Goal: Register for event/course

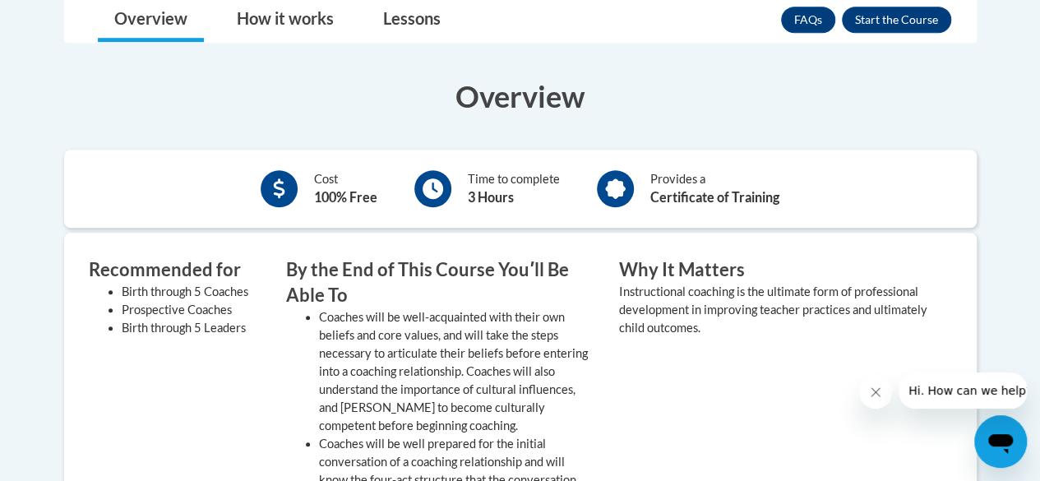
scroll to position [523, 0]
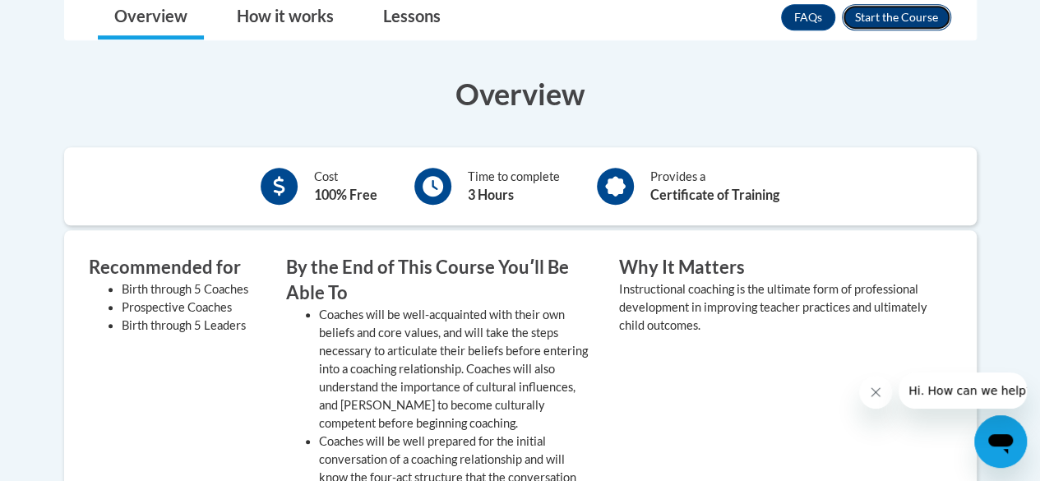
click at [892, 14] on button "Enroll" at bounding box center [895, 17] width 109 height 26
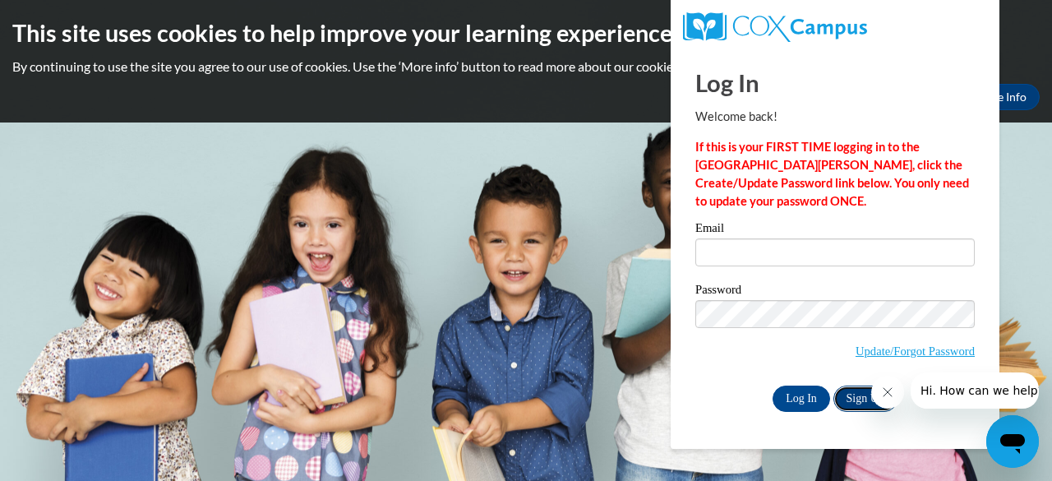
click at [858, 399] on link "Sign Up" at bounding box center [865, 398] width 64 height 26
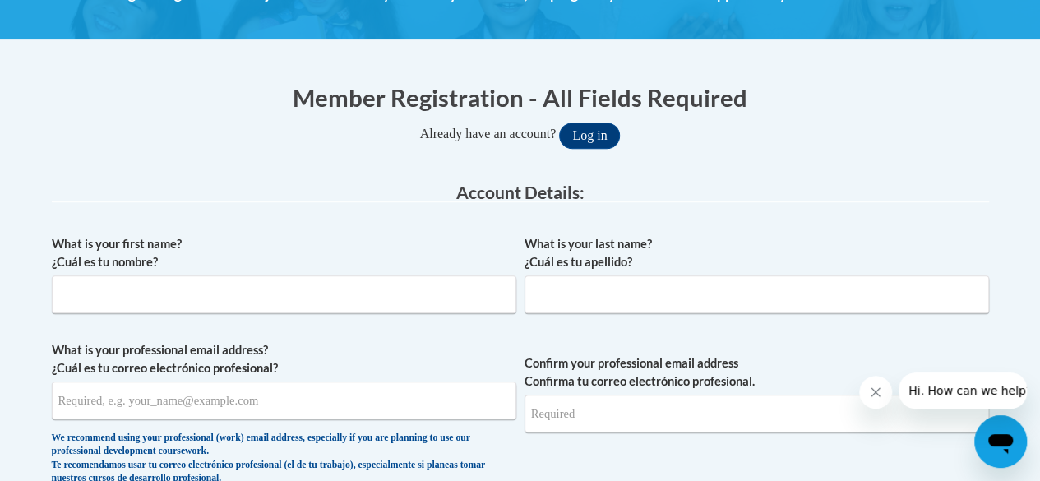
scroll to position [267, 0]
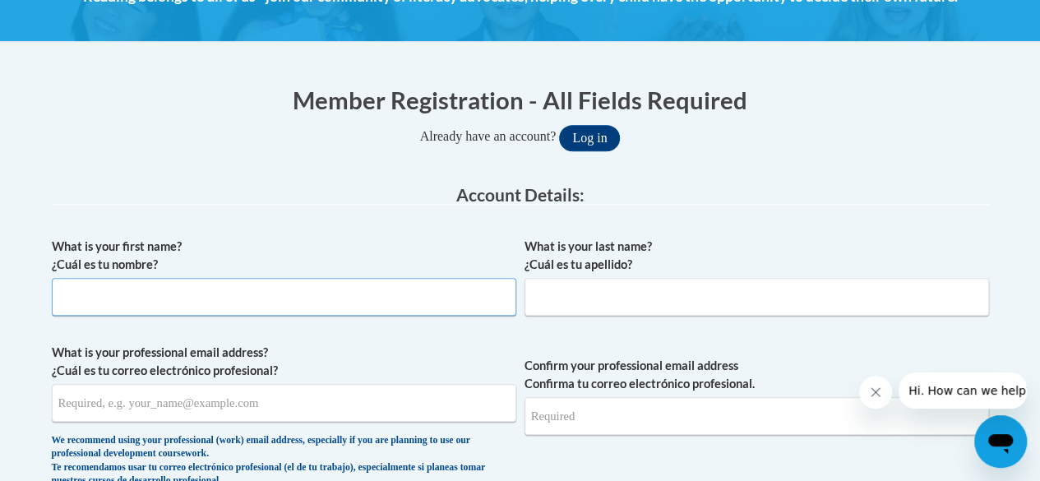
click at [383, 304] on input "What is your first name? ¿Cuál es tu nombre?" at bounding box center [284, 297] width 464 height 38
type input "Tabithia"
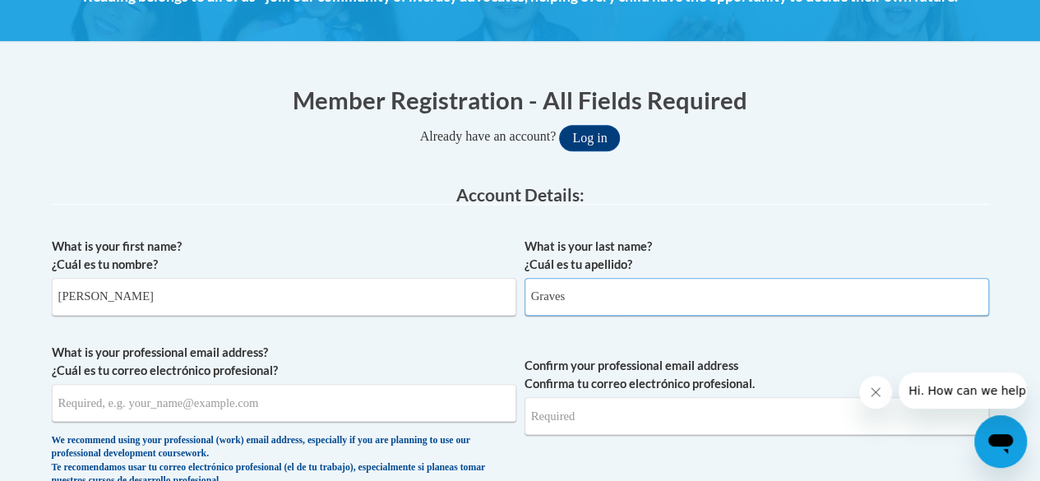
type input "Graves"
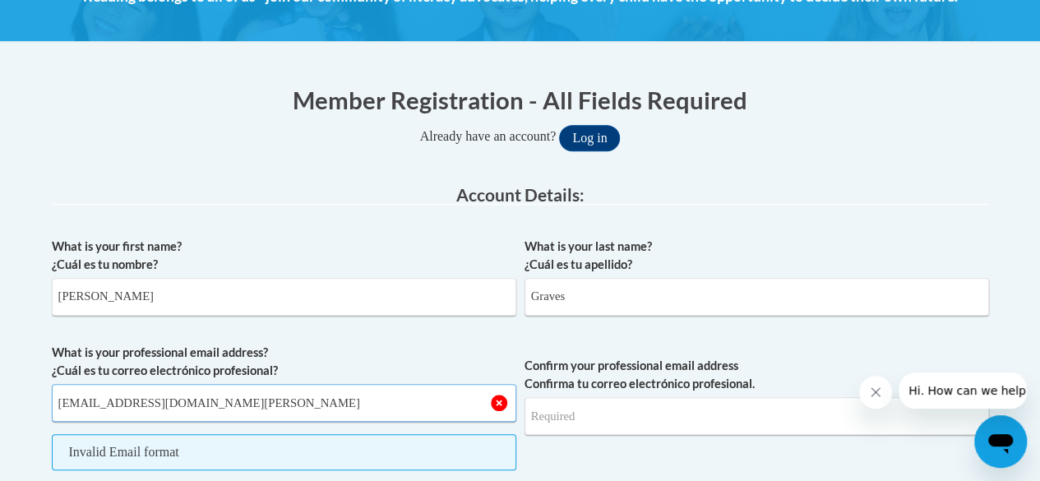
type input "tngraves@mail.lipscomb.edu"
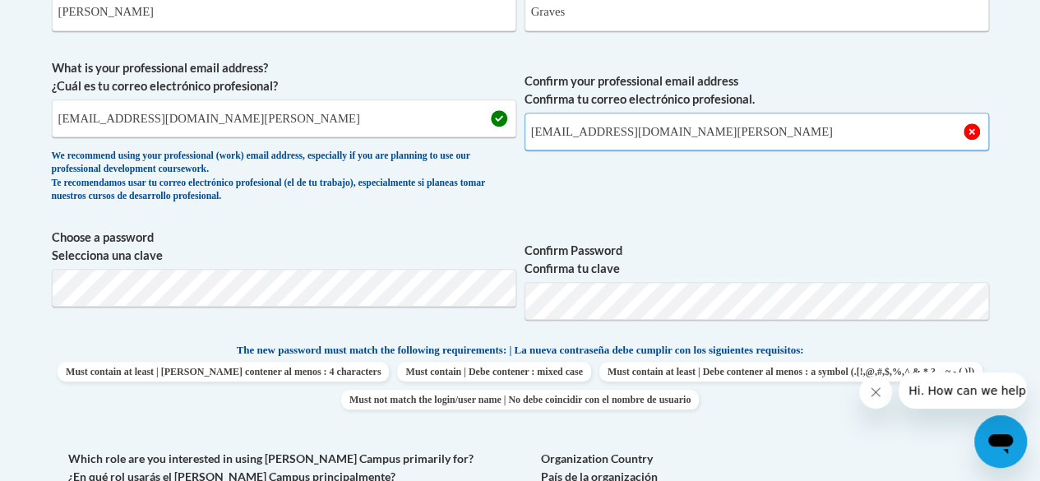
scroll to position [556, 0]
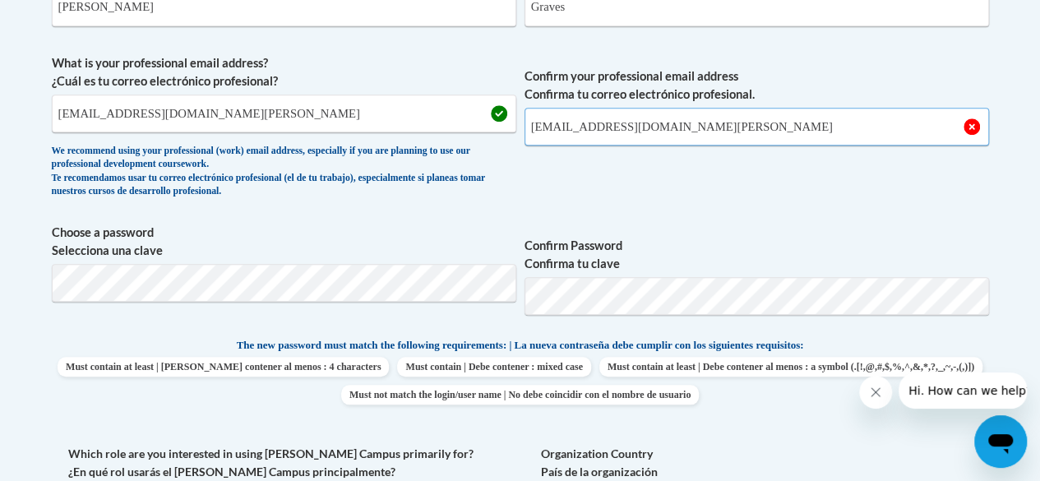
type input "tngraves@mail.lipscomb.edu"
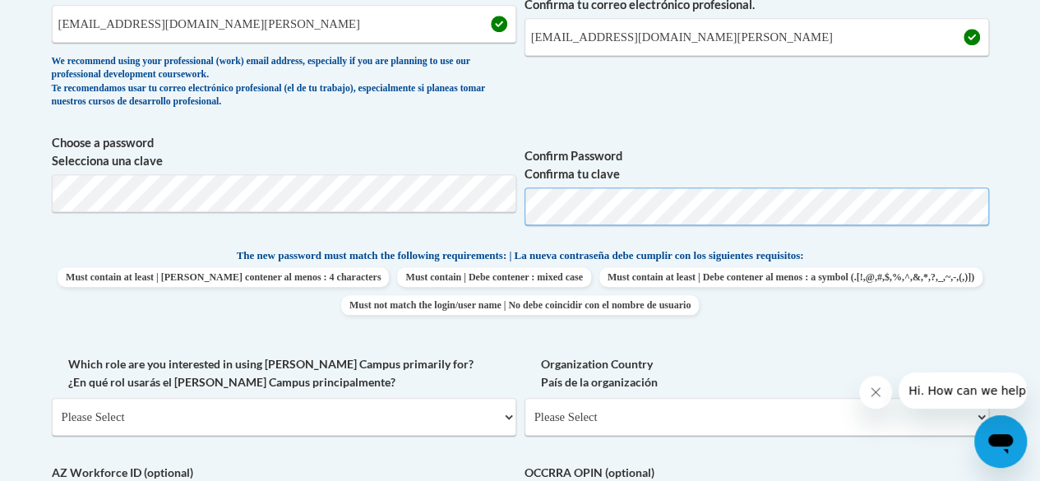
scroll to position [677, 0]
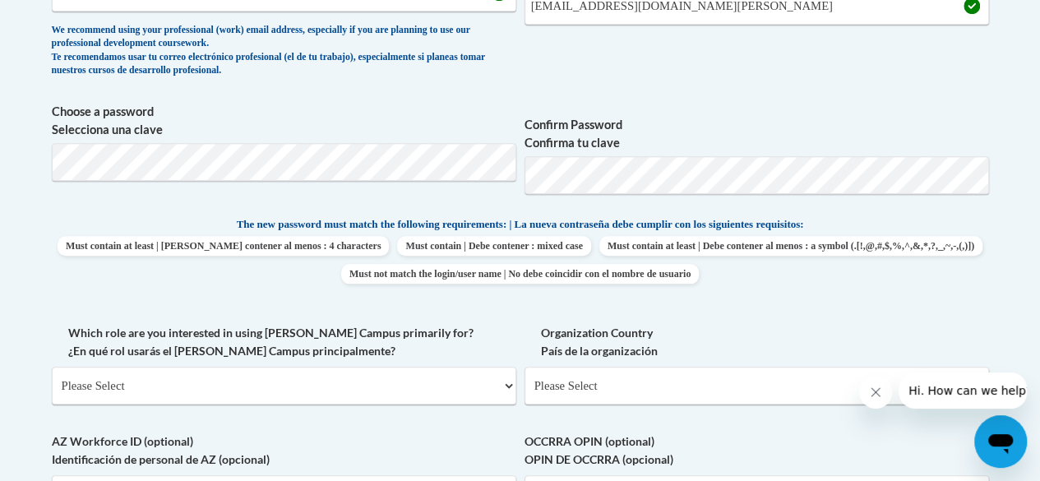
click at [717, 325] on label "Organization Country País de la organización" at bounding box center [756, 342] width 464 height 36
click at [717, 366] on select "Please Select United States | Estados Unidos Outside of the United States | Fue…" at bounding box center [756, 385] width 464 height 38
click at [365, 376] on select "Please Select College/University | Colegio/Universidad Community/Nonprofit Part…" at bounding box center [284, 385] width 464 height 38
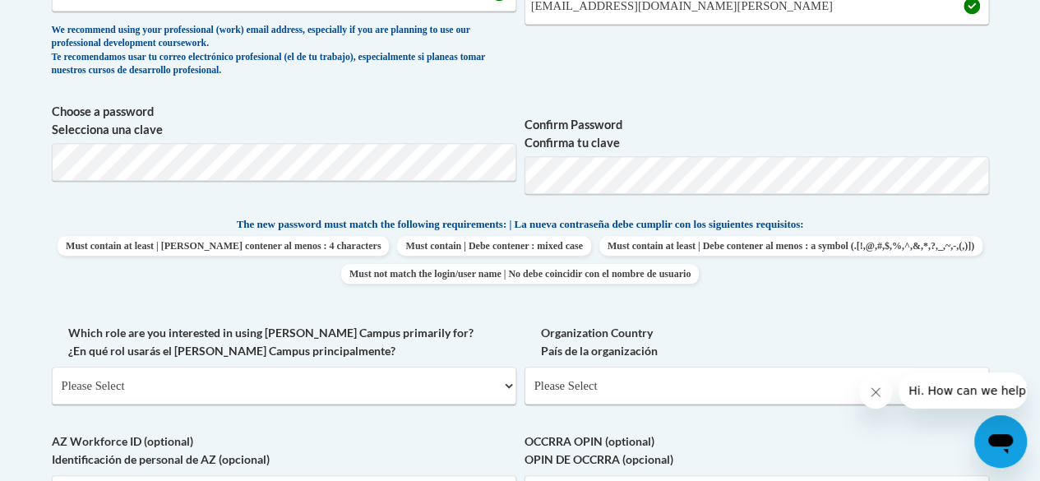
click at [366, 440] on label "AZ Workforce ID (optional) Identificación de personal de AZ (opcional)" at bounding box center [284, 450] width 464 height 36
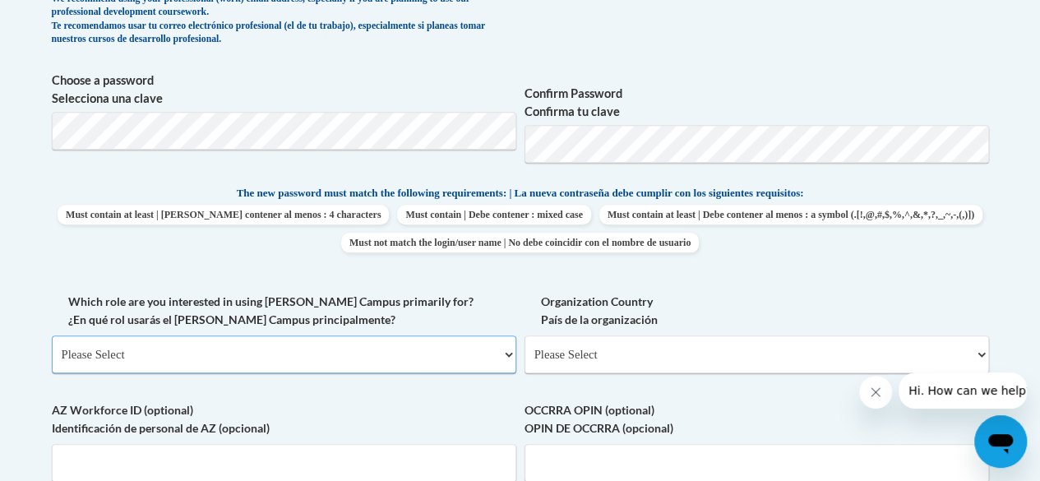
click at [352, 361] on select "Please Select College/University | Colegio/Universidad Community/Nonprofit Part…" at bounding box center [284, 354] width 464 height 38
select select "5a18ea06-2b54-4451-96f2-d152daf9eac5"
click at [52, 335] on select "Please Select College/University | Colegio/Universidad Community/Nonprofit Part…" at bounding box center [284, 354] width 464 height 38
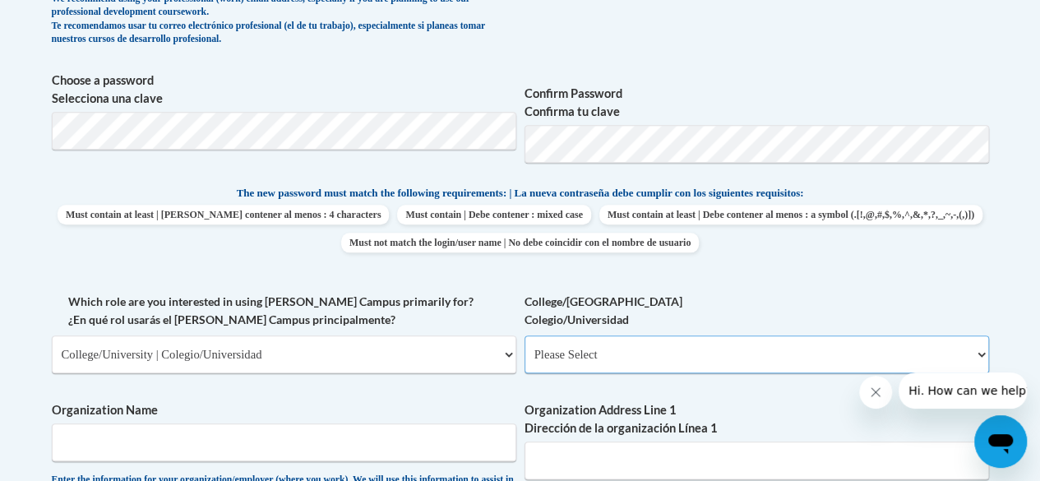
click at [588, 371] on select "Please Select College/University Staff | Empleado universitario College/Univers…" at bounding box center [756, 354] width 464 height 38
select select "99b32b07-cffc-426c-8bf6-0cd77760d84b"
click at [524, 335] on select "Please Select College/University Staff | Empleado universitario College/Univers…" at bounding box center [756, 354] width 464 height 38
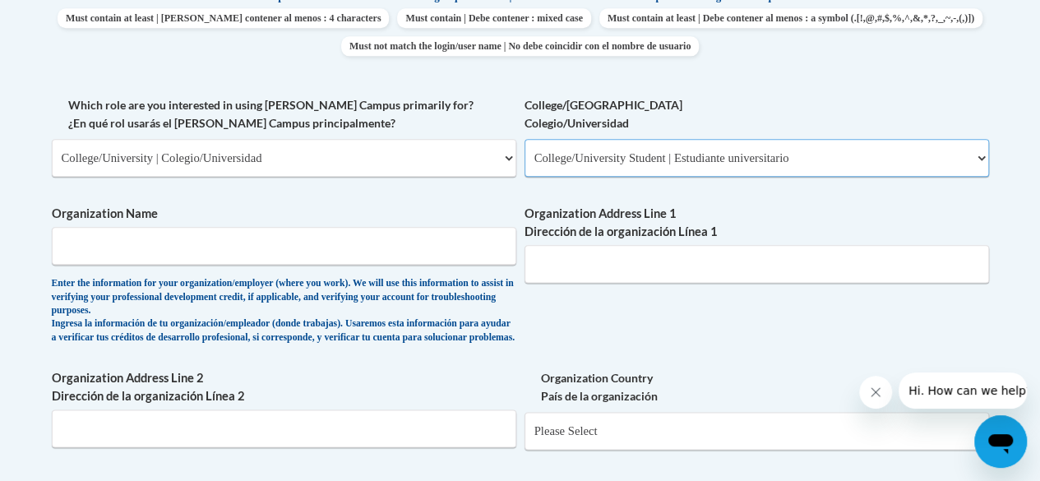
scroll to position [927, 0]
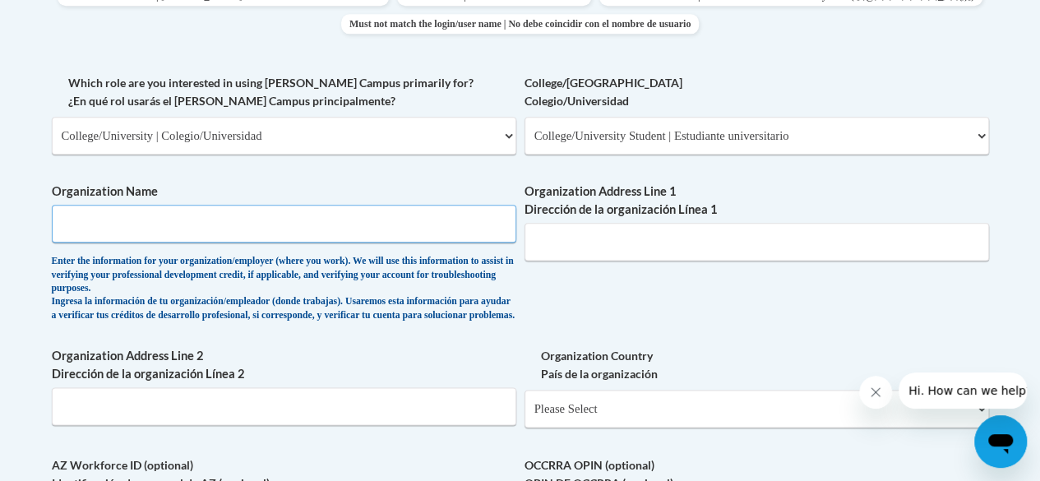
click at [404, 220] on input "Organization Name" at bounding box center [284, 224] width 464 height 38
type input "Lipscomb University"
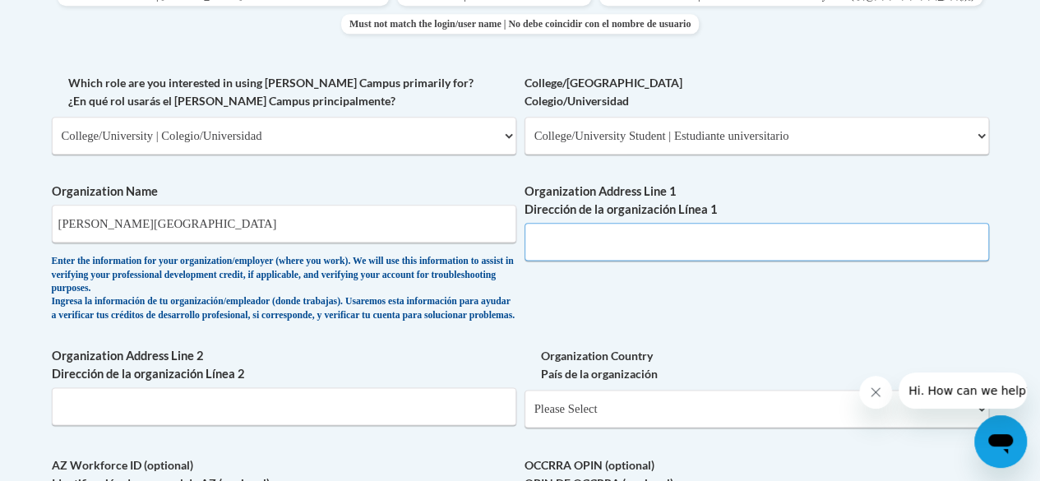
click at [537, 250] on input "Organization Address Line 1 Dirección de la organización Línea 1" at bounding box center [756, 242] width 464 height 38
type input "1 University Park Drive"
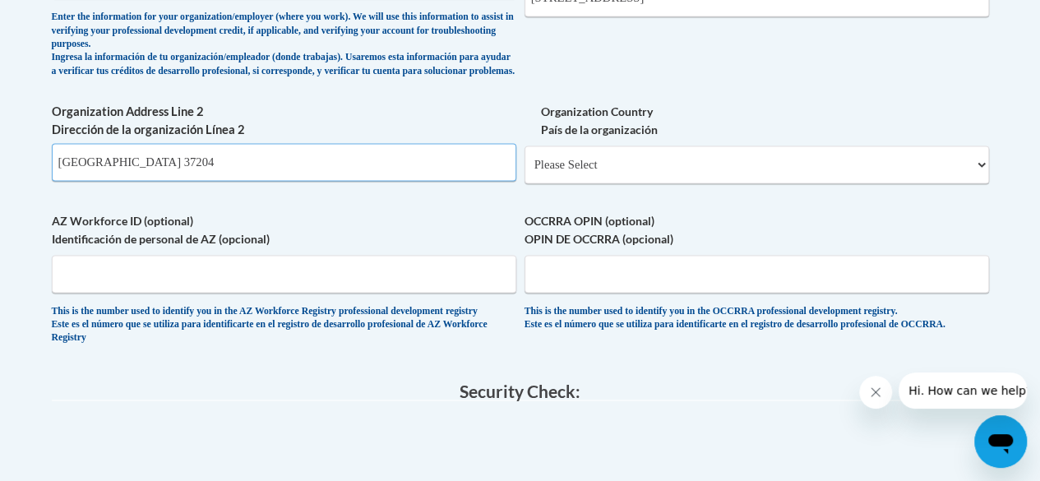
scroll to position [1182, 0]
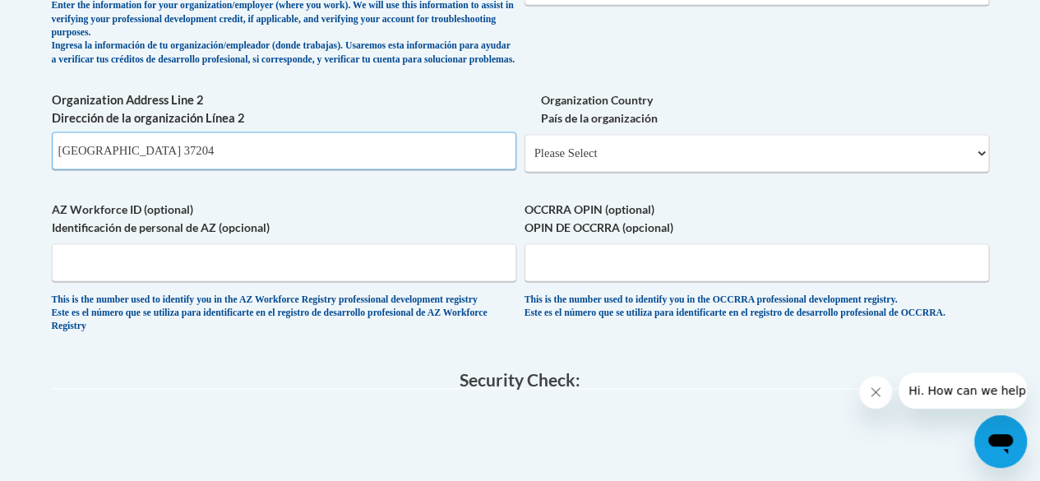
type input "Nashville TN 37204"
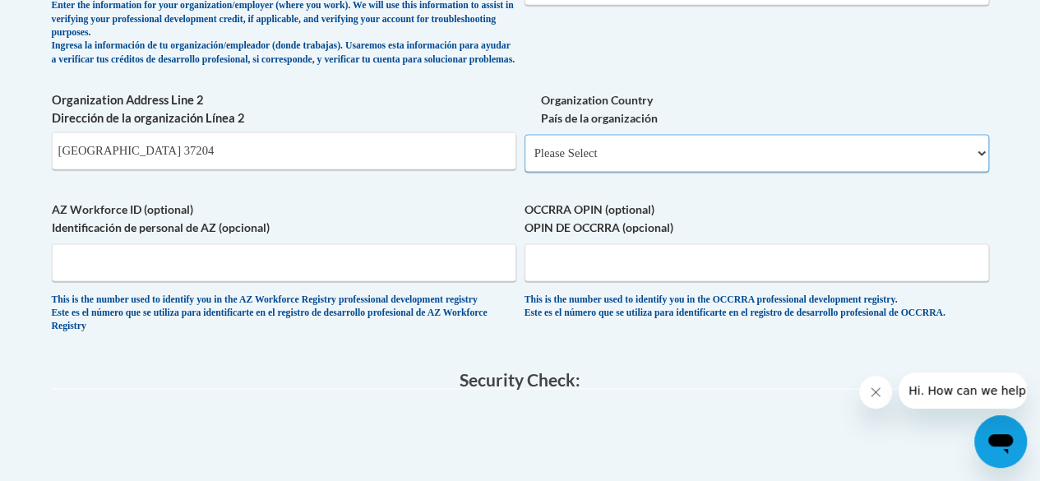
click at [837, 170] on select "Please Select United States | Estados Unidos Outside of the United States | Fue…" at bounding box center [756, 153] width 464 height 38
select select "ad49bcad-a171-4b2e-b99c-48b446064914"
click at [524, 146] on select "Please Select United States | Estados Unidos Outside of the United States | Fue…" at bounding box center [756, 153] width 464 height 38
select select
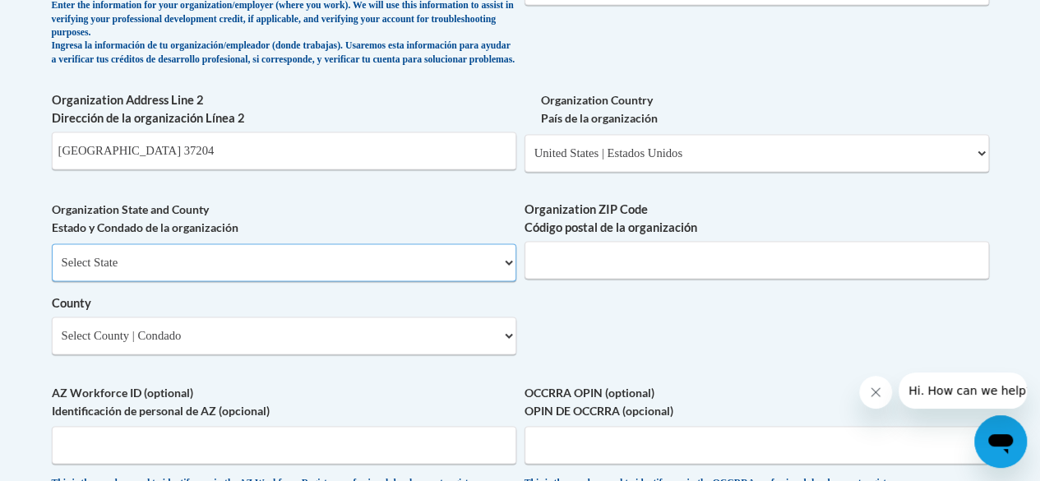
click at [284, 276] on select "Select State Alabama Alaska Arizona Arkansas California Colorado Connecticut De…" at bounding box center [284, 262] width 464 height 38
select select "Tennessee"
click at [52, 256] on select "Select State Alabama Alaska Arizona Arkansas California Colorado Connecticut De…" at bounding box center [284, 262] width 464 height 38
click at [582, 269] on input "Organization ZIP Code Código postal de la organización" at bounding box center [756, 260] width 464 height 38
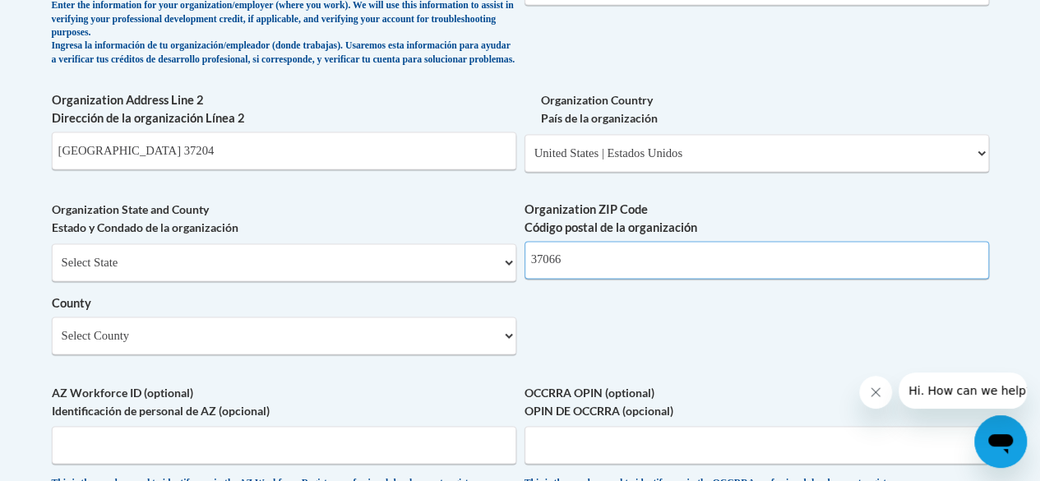
type input "37066"
click at [230, 341] on select "Select County Anderson Bedford Benton Bledsoe Blount Bradley Campbell Cannon Ca…" at bounding box center [284, 335] width 464 height 38
select select "Sumner"
click at [52, 329] on select "Select County Anderson Bedford Benton Bledsoe Blount Bradley Campbell Cannon Ca…" at bounding box center [284, 335] width 464 height 38
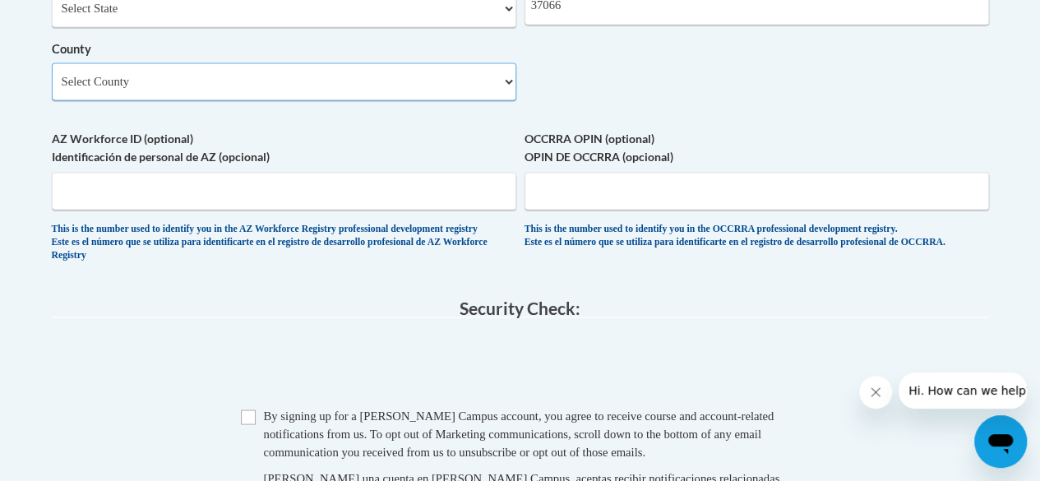
scroll to position [1479, 0]
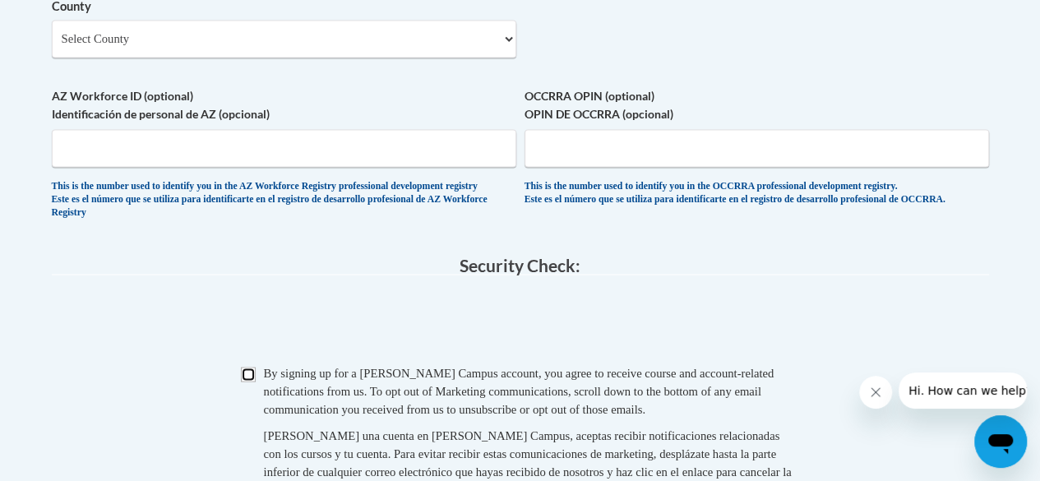
click at [247, 381] on input "Checkbox" at bounding box center [248, 373] width 15 height 15
checkbox input "true"
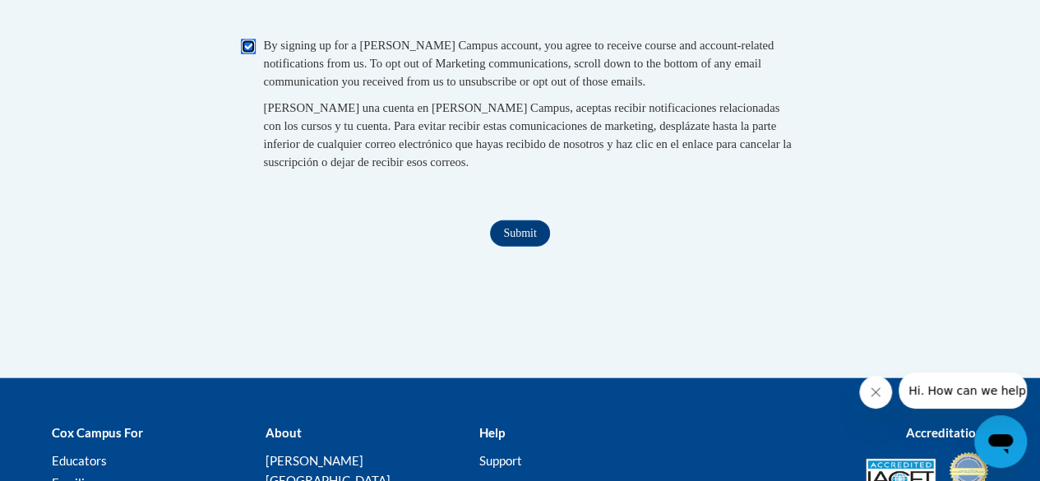
scroll to position [1803, 0]
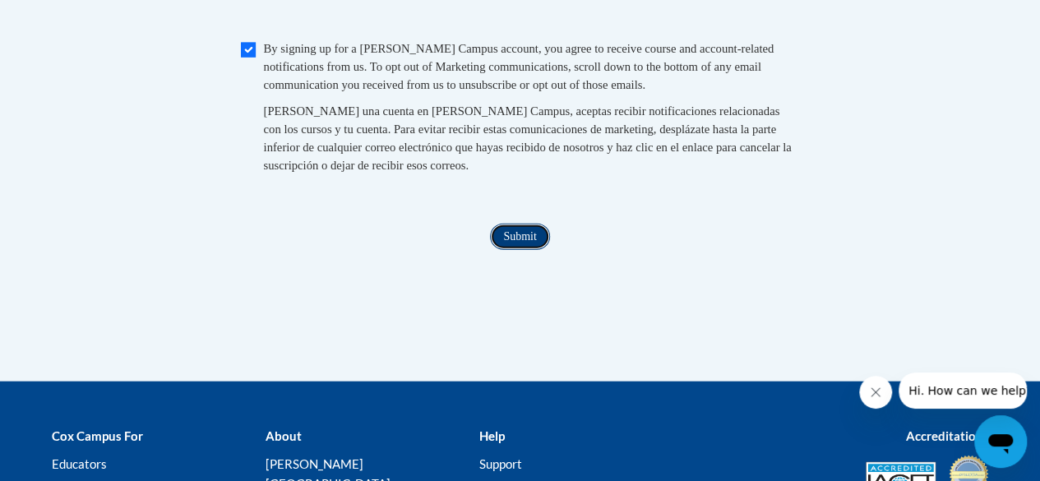
click at [518, 250] on input "Submit" at bounding box center [519, 237] width 59 height 26
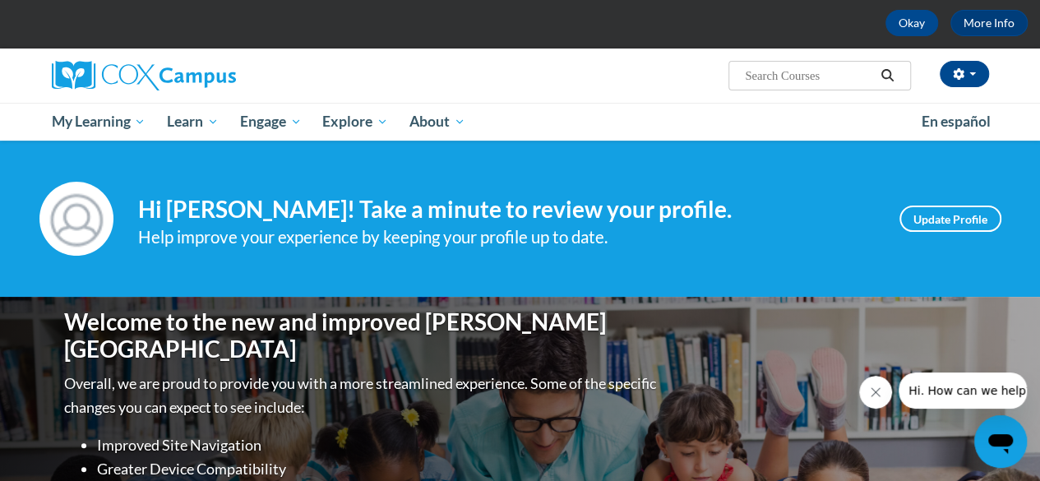
scroll to position [18, 0]
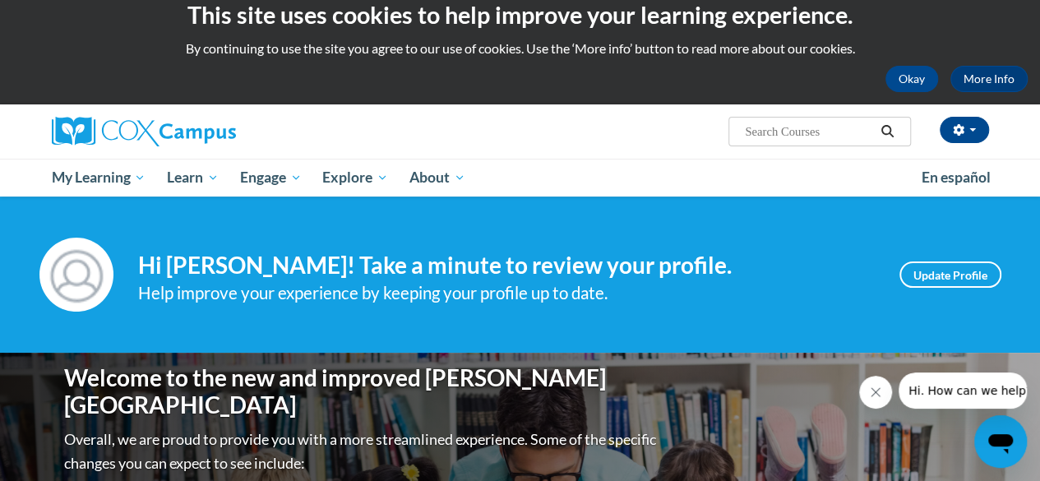
click at [746, 118] on span "Search Search..." at bounding box center [819, 132] width 182 height 30
click at [752, 129] on input "Search..." at bounding box center [808, 132] width 131 height 20
type input "Relationships are the heart of coaching"
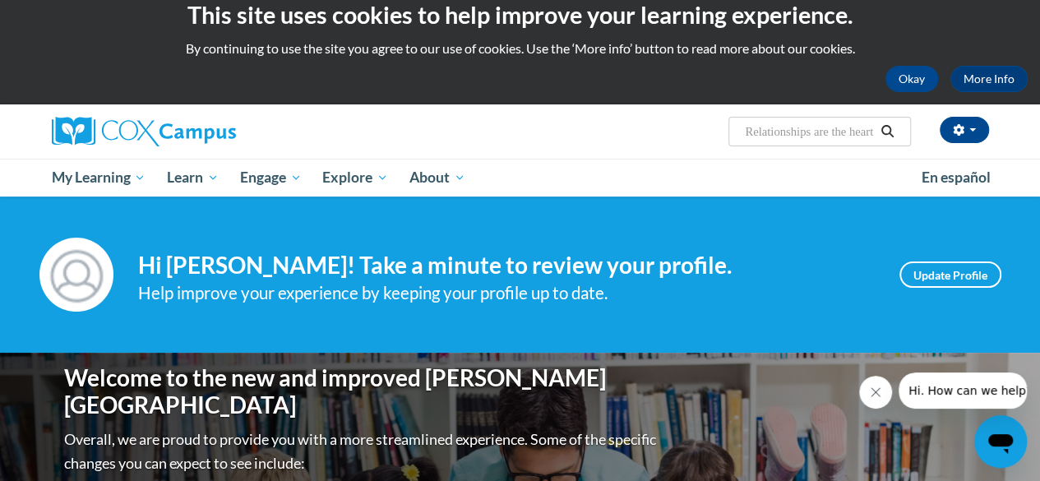
click at [889, 131] on icon "Search" at bounding box center [886, 131] width 15 height 12
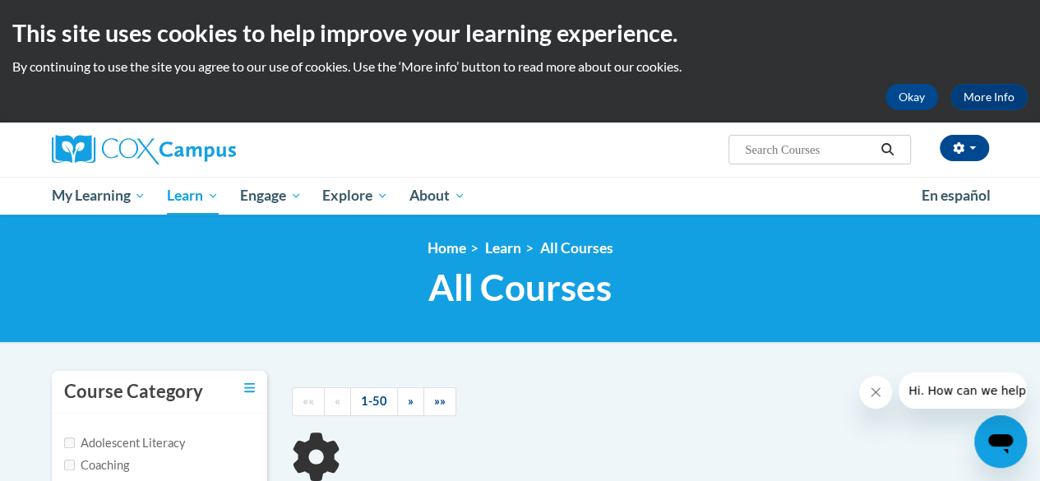
type input "Relationships are the heart of coaching"
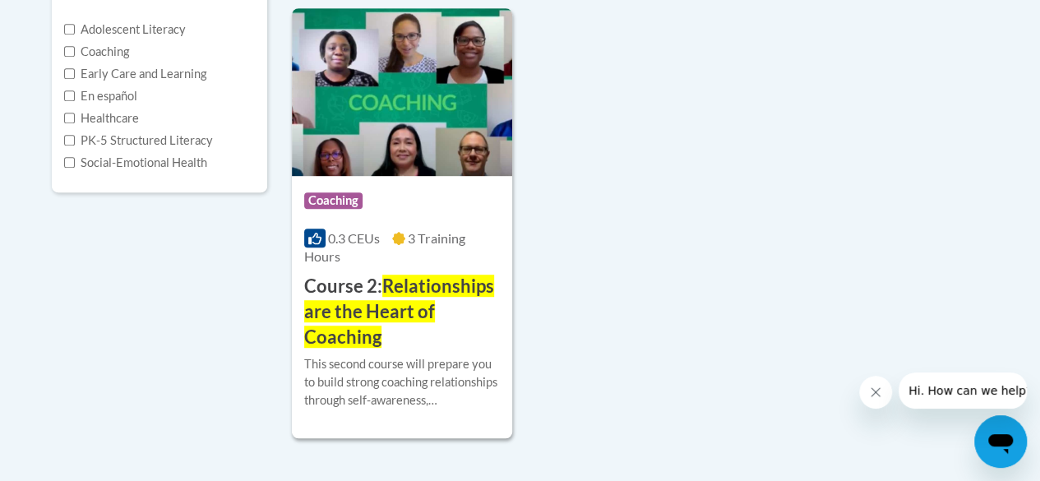
scroll to position [415, 0]
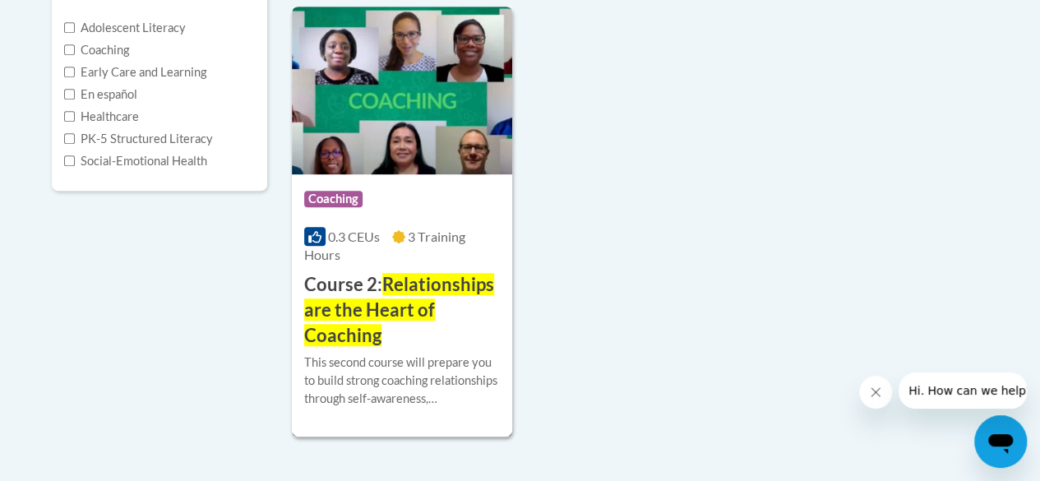
click at [431, 95] on img at bounding box center [402, 91] width 220 height 168
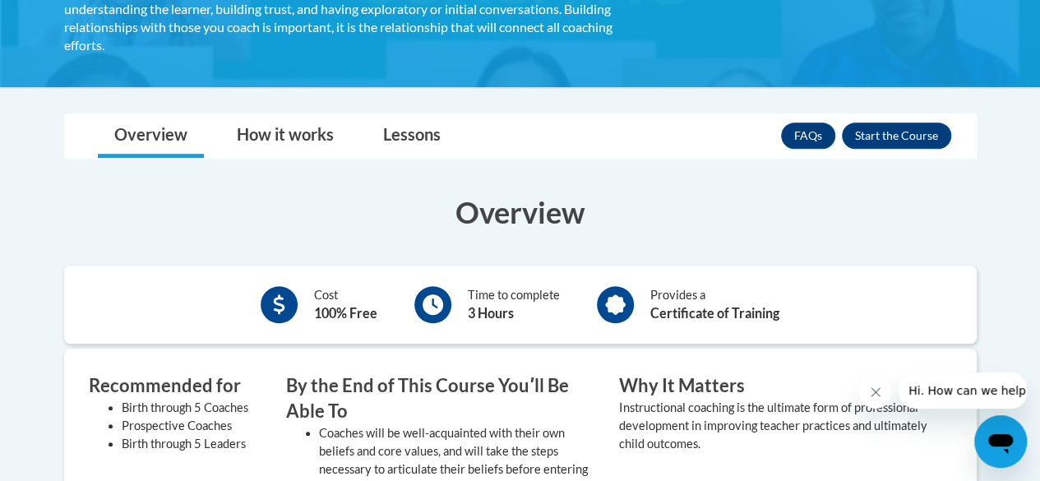
scroll to position [403, 0]
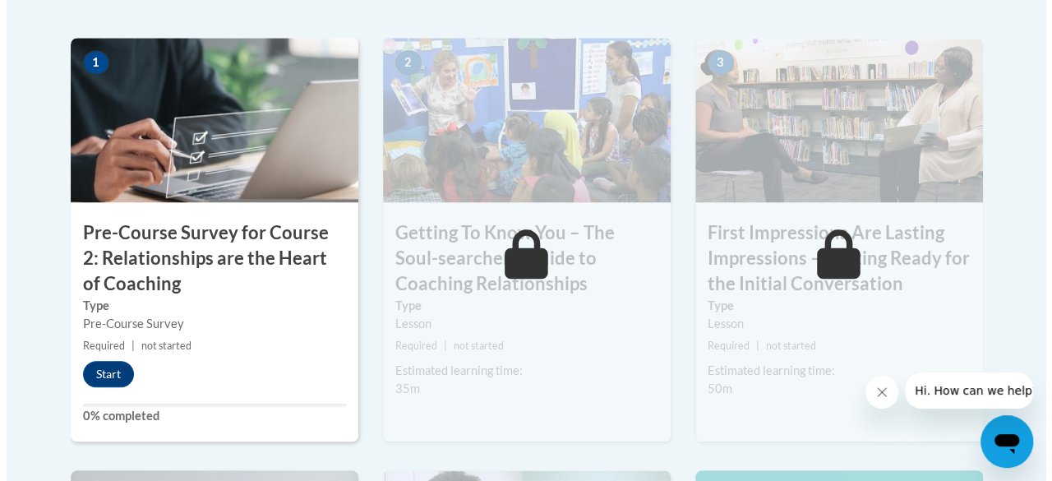
scroll to position [554, 0]
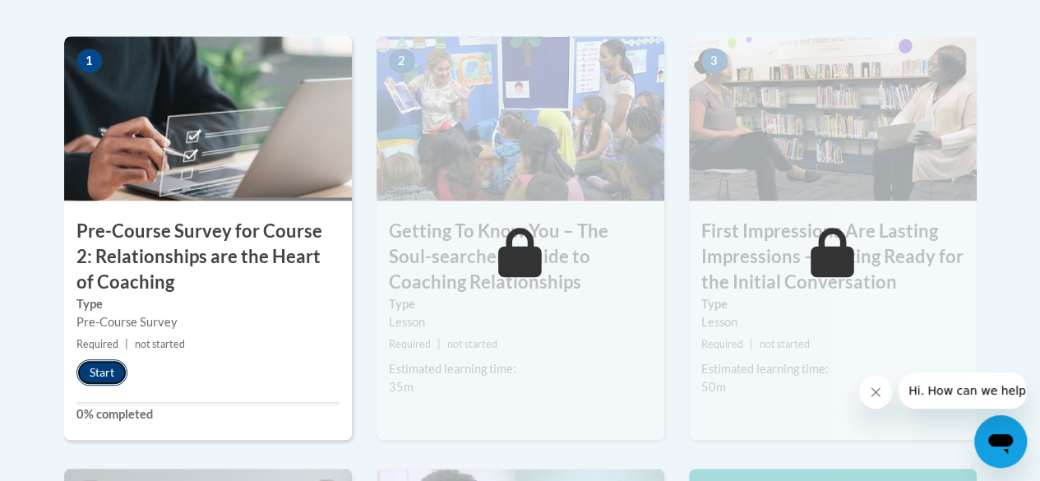
click at [95, 367] on button "Start" at bounding box center [101, 372] width 51 height 26
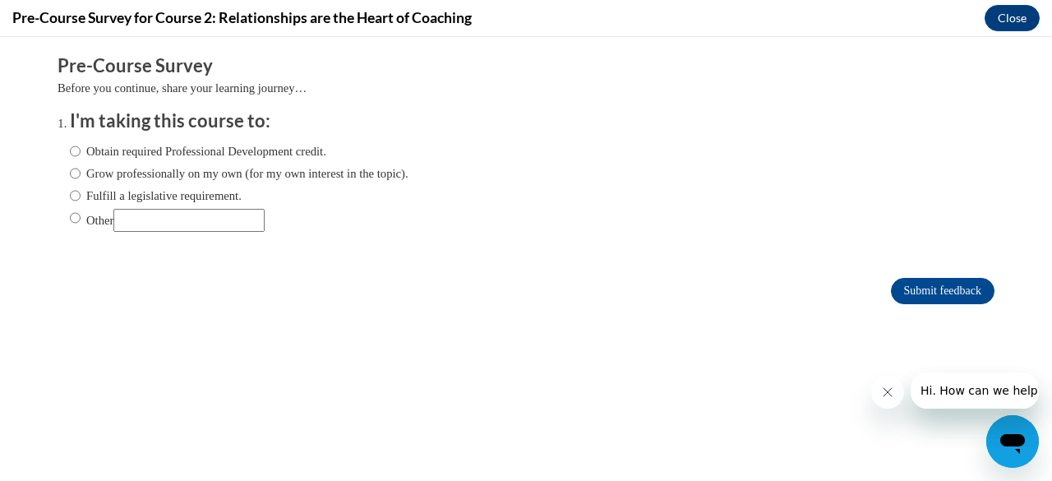
scroll to position [0, 0]
click at [70, 222] on input "Other" at bounding box center [75, 218] width 11 height 18
radio input "true"
click at [143, 227] on input "Other" at bounding box center [188, 220] width 151 height 23
type input "o"
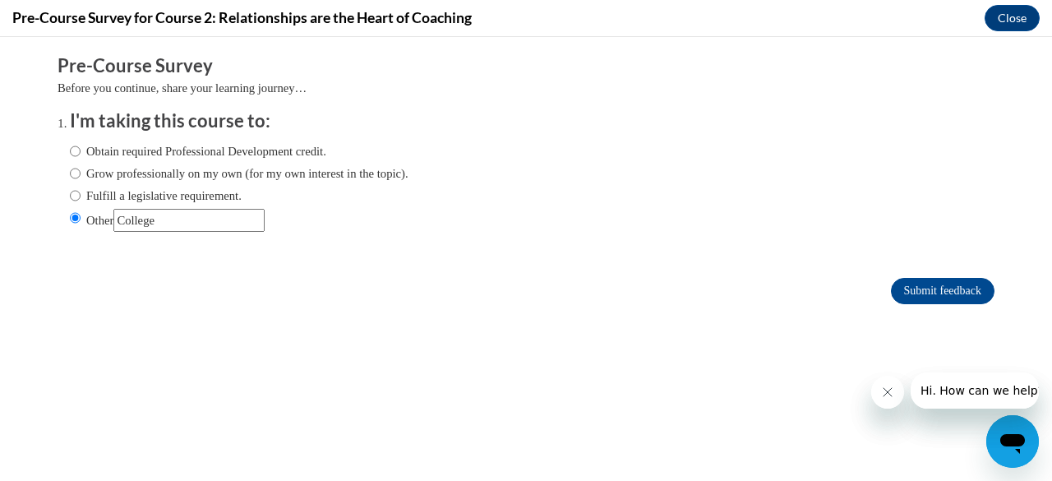
type input "College"
click at [885, 391] on icon "Close message from company" at bounding box center [886, 391] width 13 height 13
click at [890, 396] on icon "Close message from company" at bounding box center [887, 392] width 8 height 8
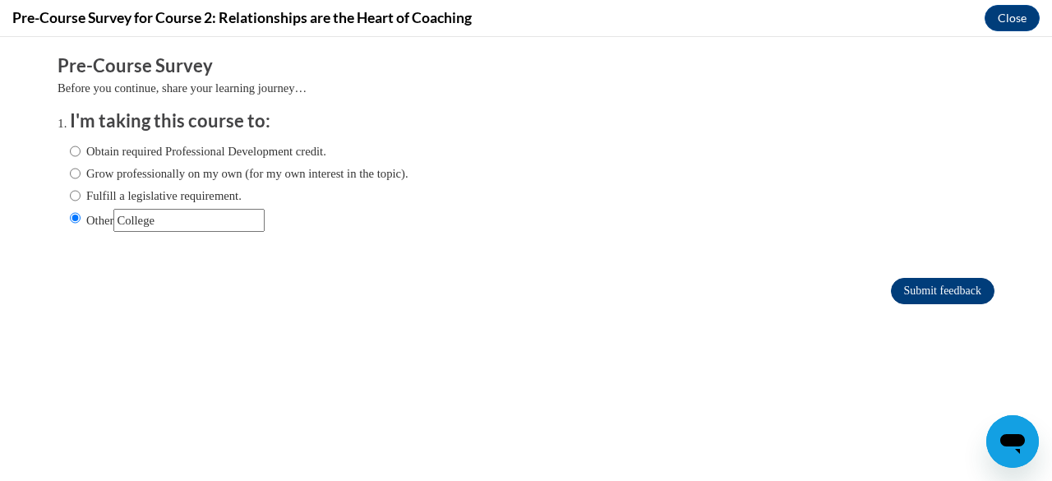
click at [907, 290] on input "Submit feedback" at bounding box center [943, 291] width 104 height 26
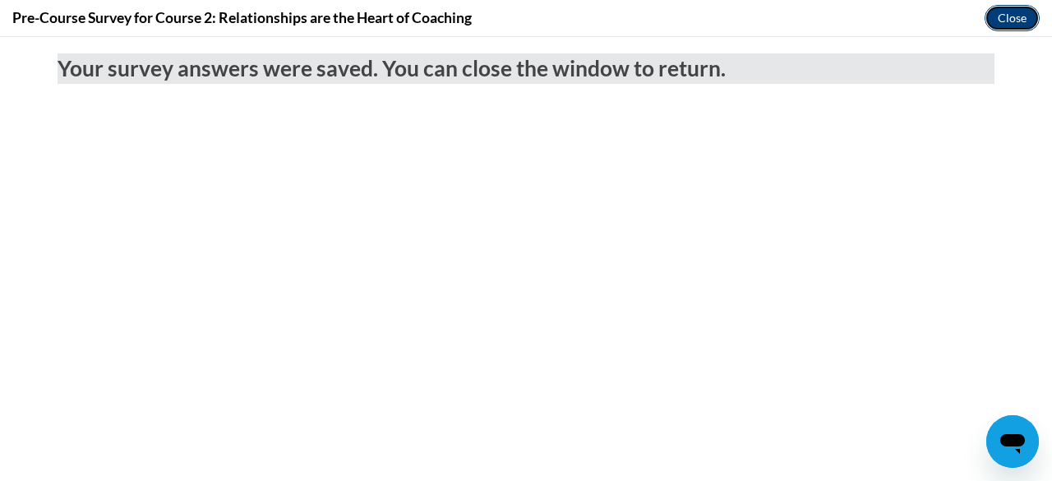
click at [1000, 19] on button "Close" at bounding box center [1011, 18] width 55 height 26
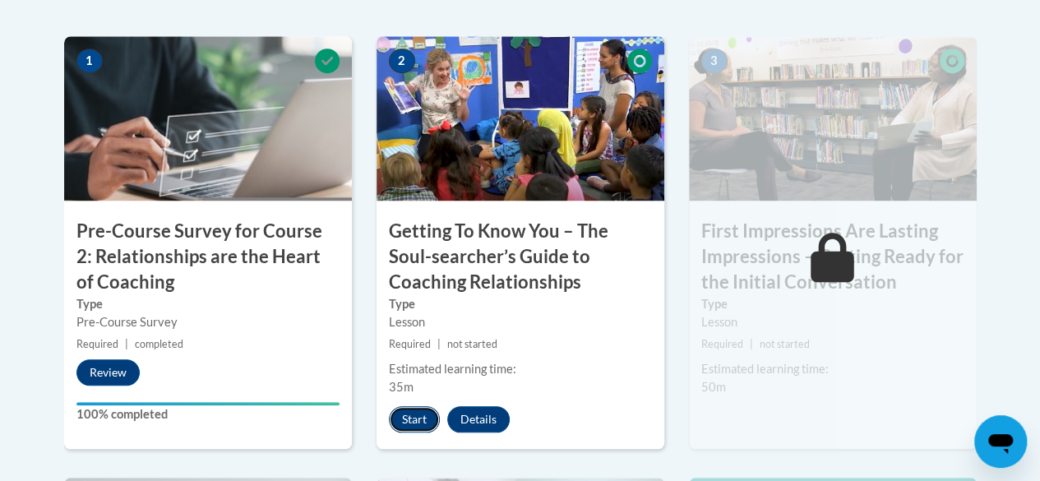
click at [405, 417] on button "Start" at bounding box center [414, 419] width 51 height 26
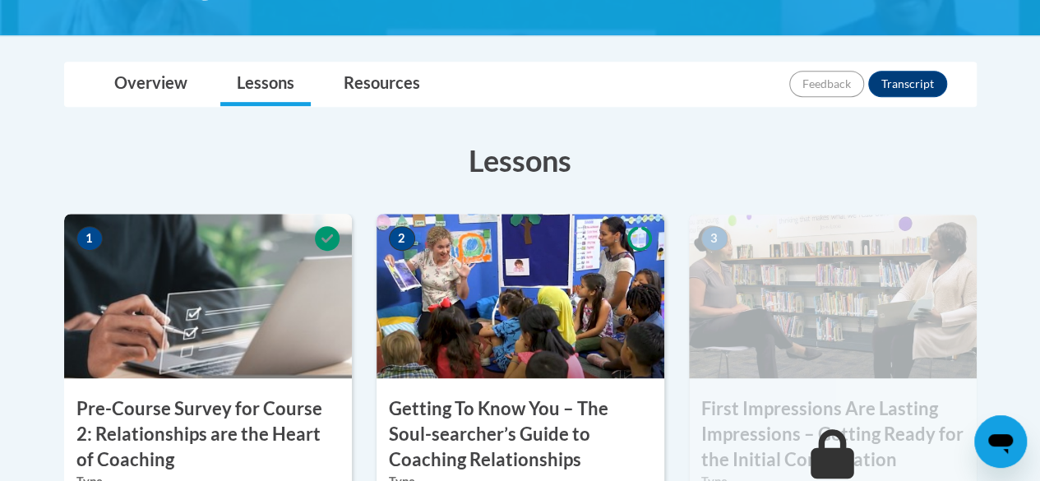
scroll to position [394, 0]
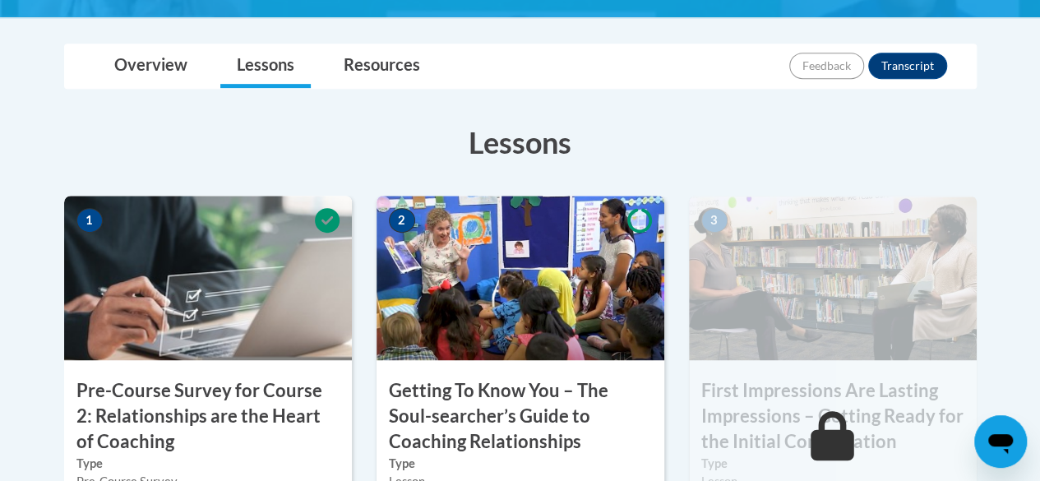
click at [493, 284] on img at bounding box center [520, 278] width 288 height 164
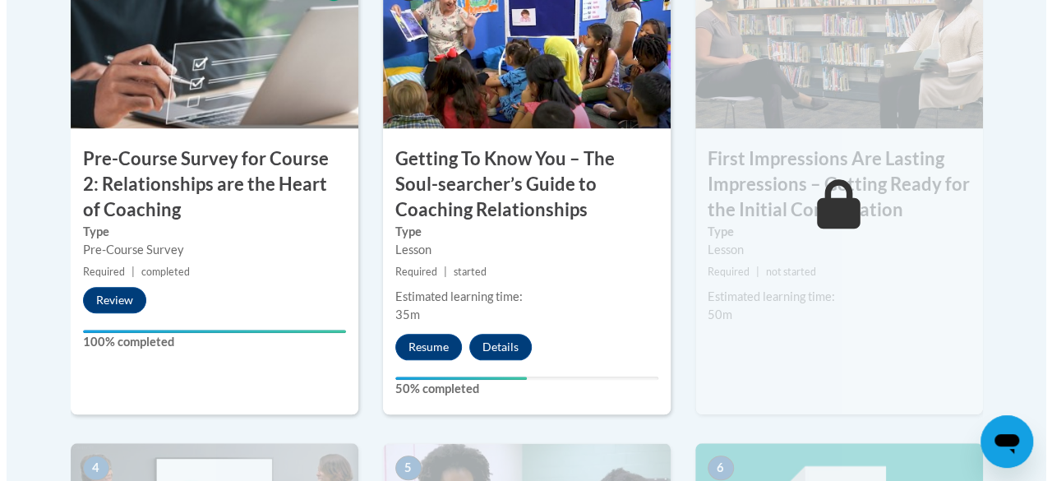
scroll to position [631, 0]
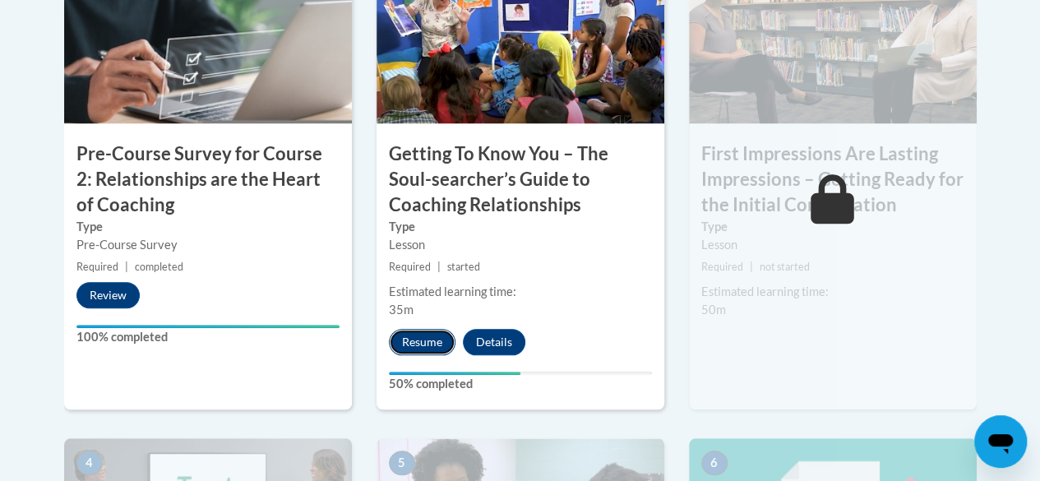
click at [422, 339] on button "Resume" at bounding box center [422, 342] width 67 height 26
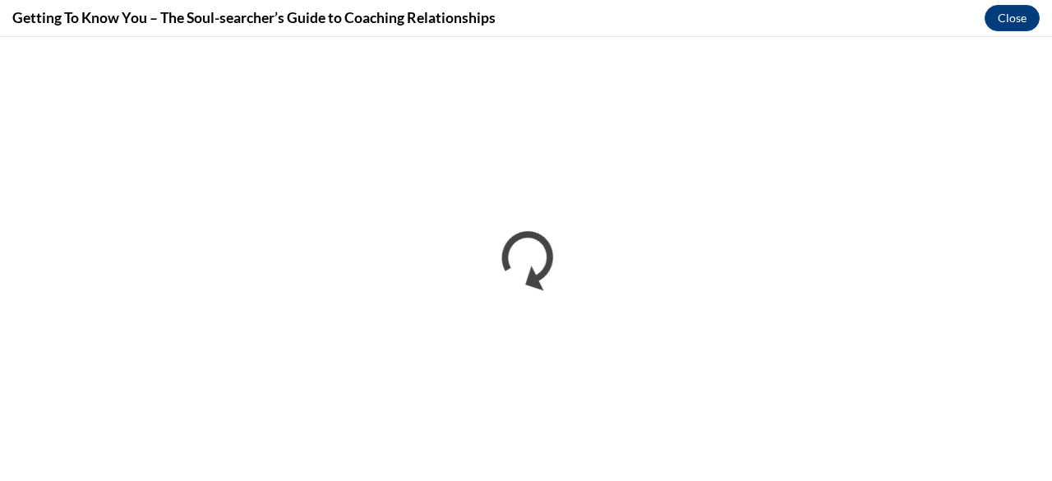
scroll to position [0, 0]
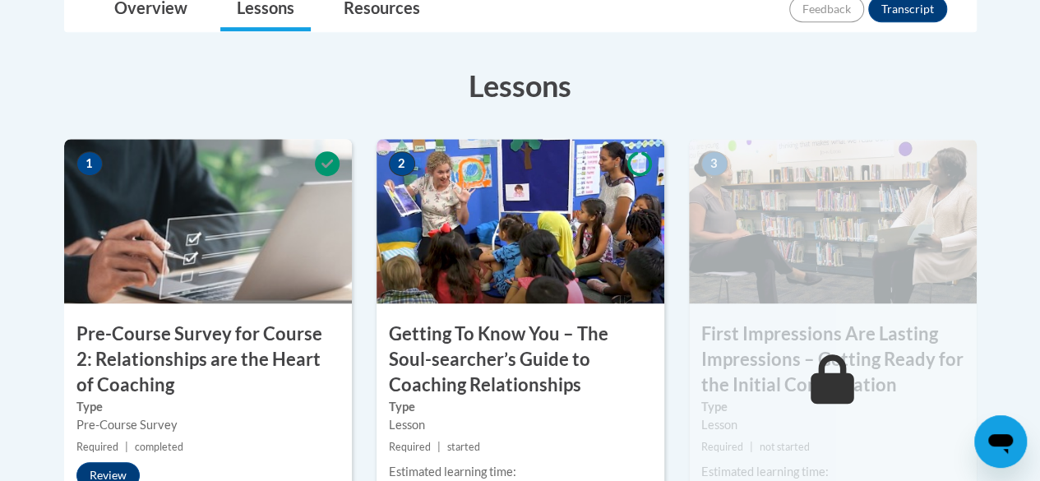
scroll to position [460, 0]
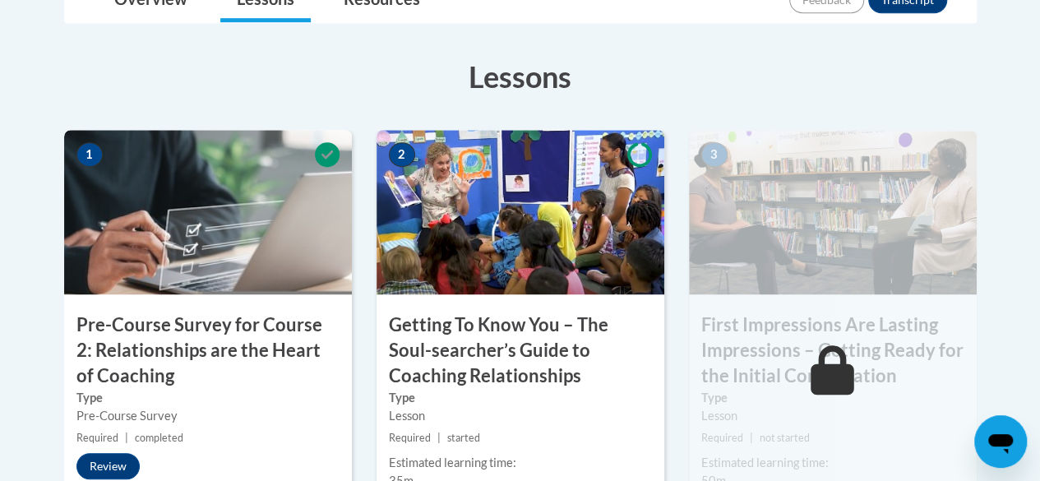
click at [436, 190] on img at bounding box center [520, 212] width 288 height 164
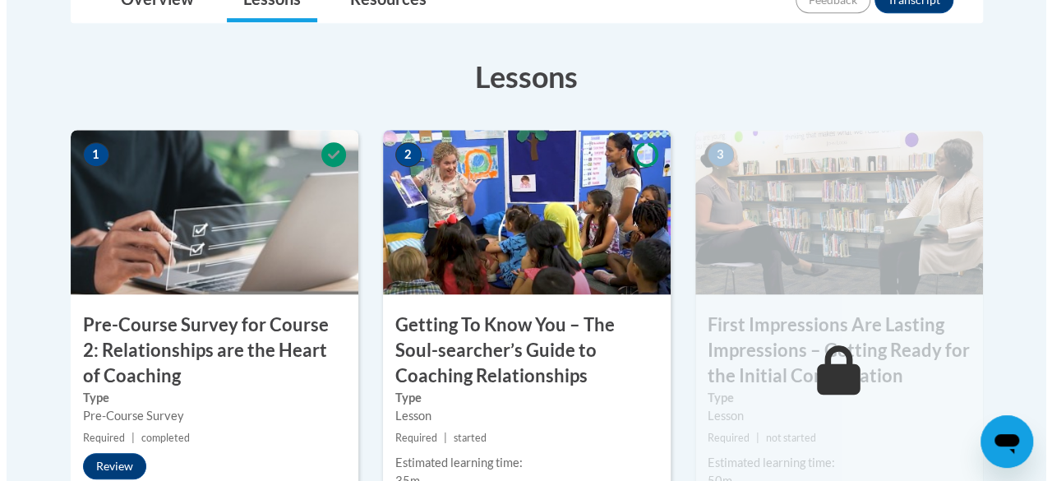
scroll to position [661, 0]
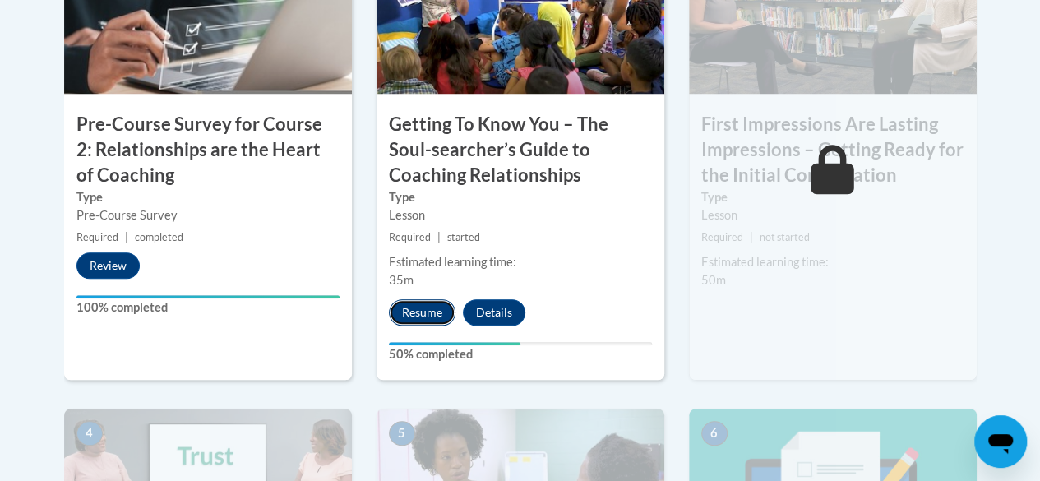
click at [426, 309] on button "Resume" at bounding box center [422, 312] width 67 height 26
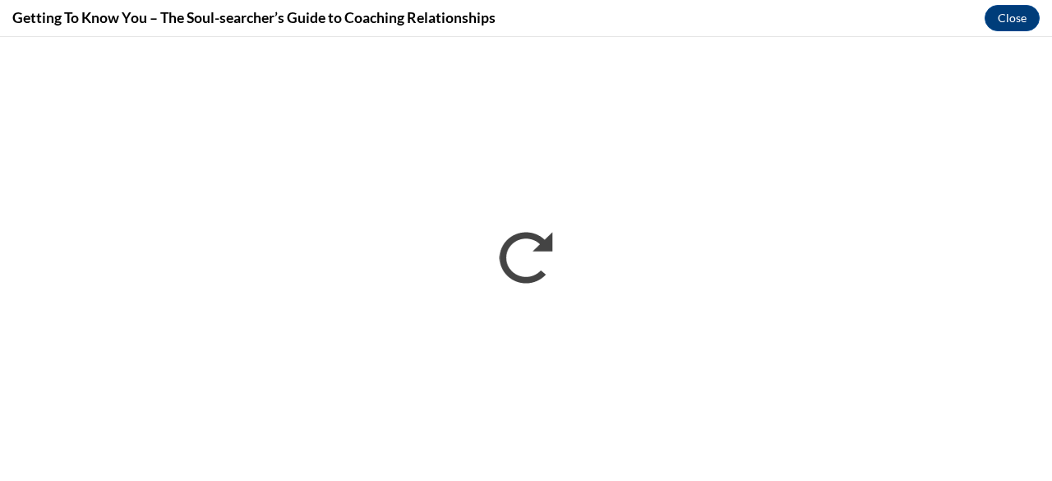
scroll to position [0, 0]
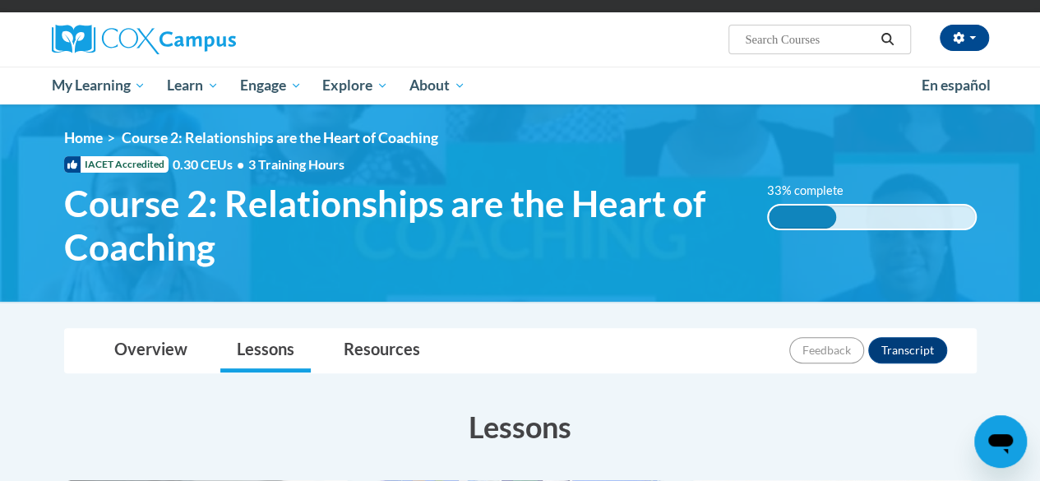
scroll to position [95, 0]
